Goal: Information Seeking & Learning: Learn about a topic

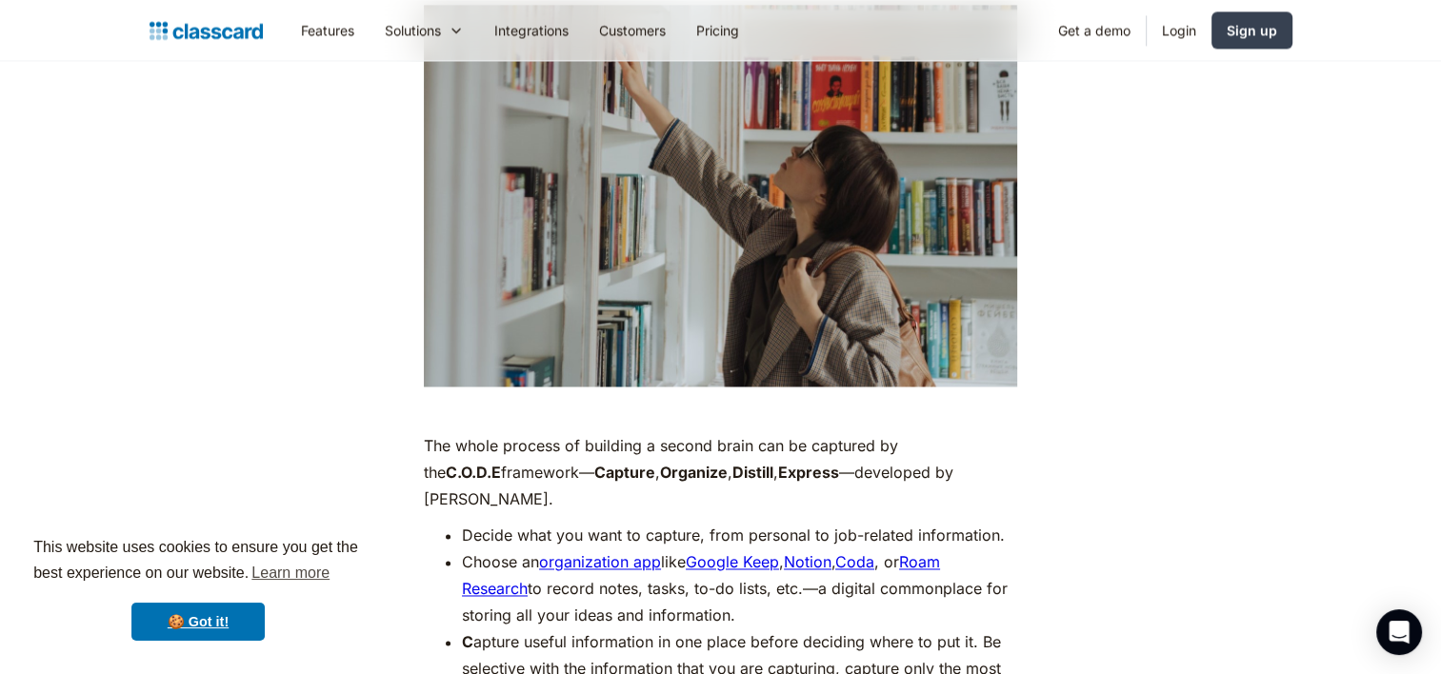
scroll to position [3111, 0]
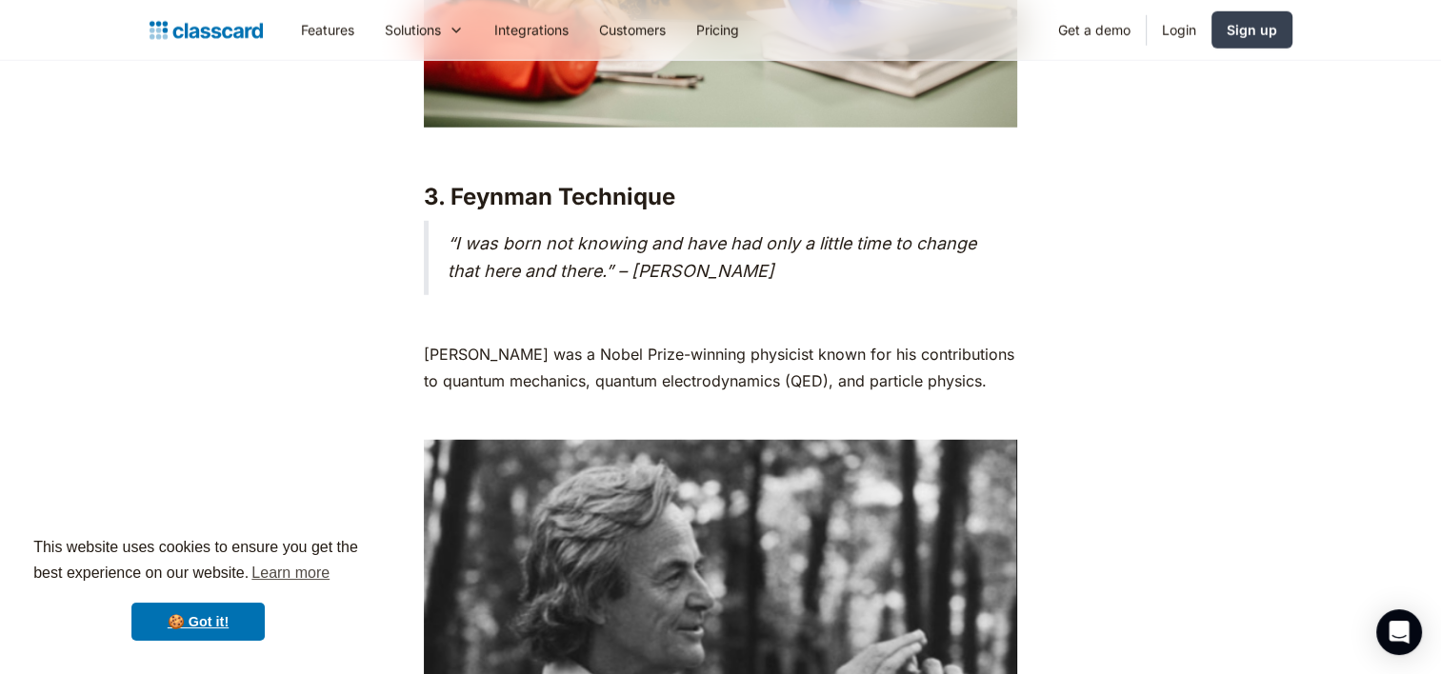
scroll to position [5111, 0]
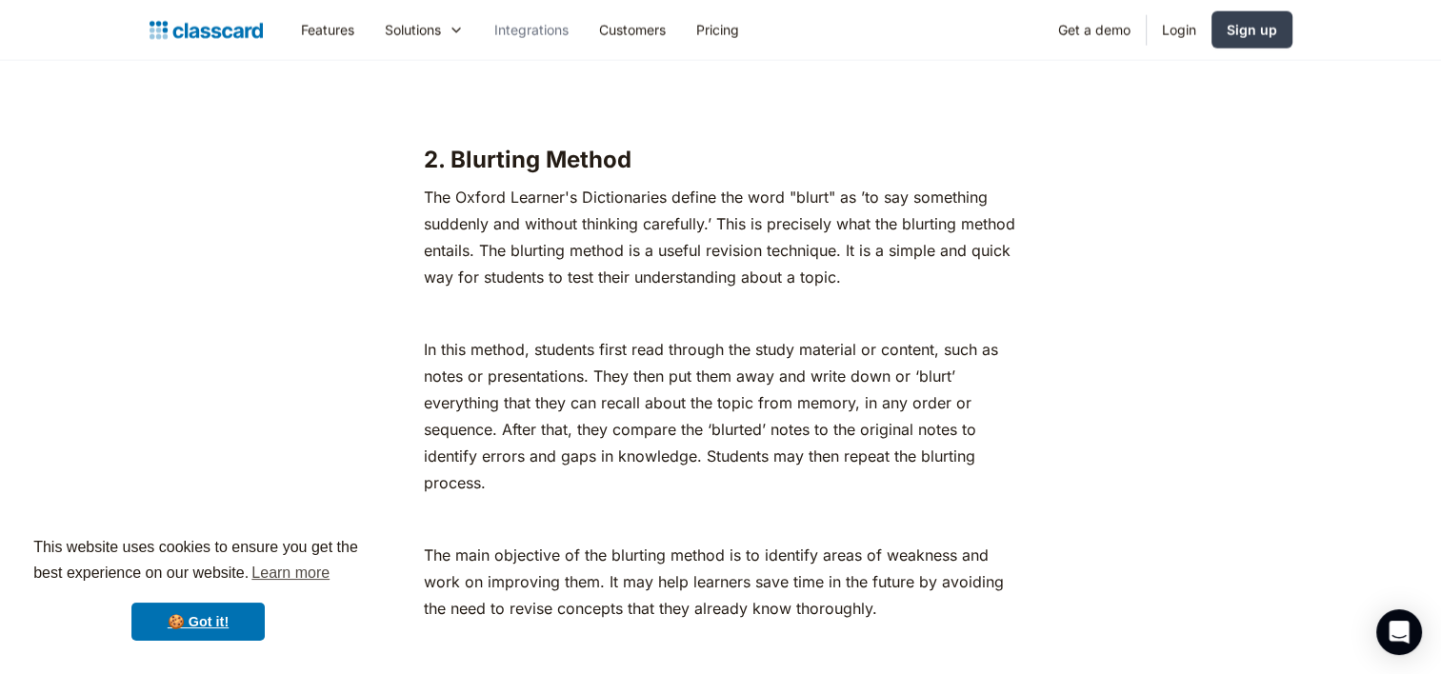
scroll to position [4223, 0]
